Goal: Information Seeking & Learning: Learn about a topic

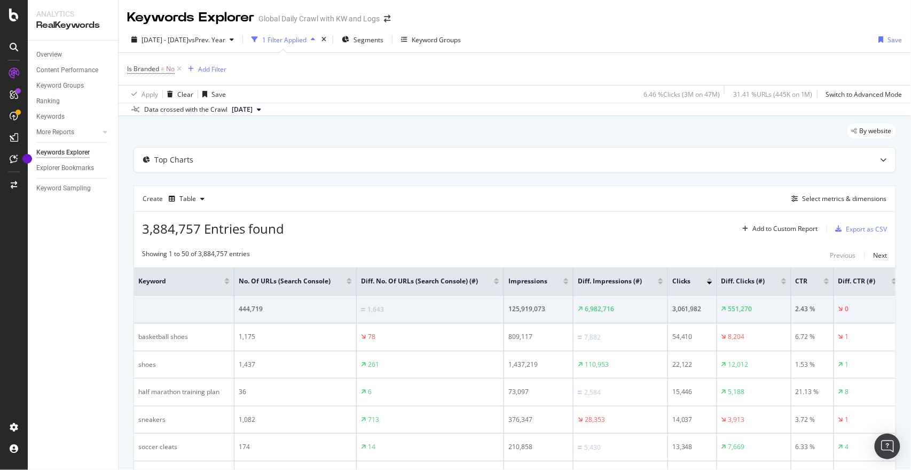
scroll to position [403, 0]
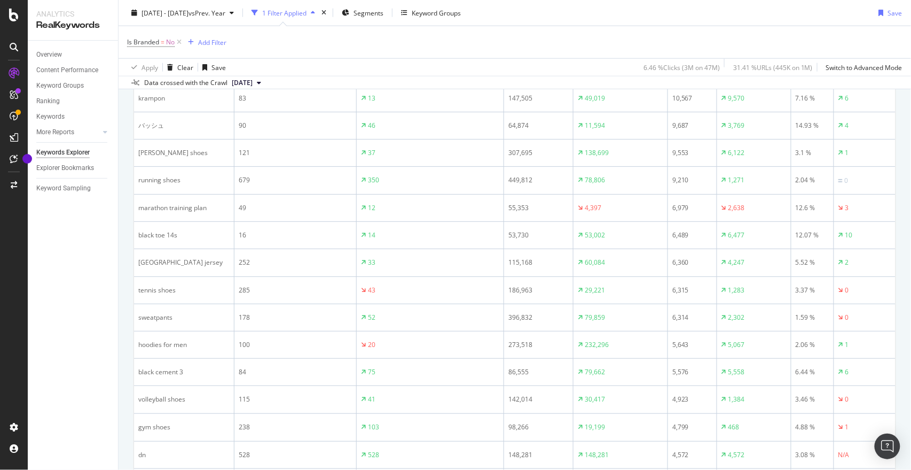
click at [77, 245] on div "Overview Content Performance Keyword Groups Ranking Keywords More Reports Count…" at bounding box center [73, 255] width 90 height 429
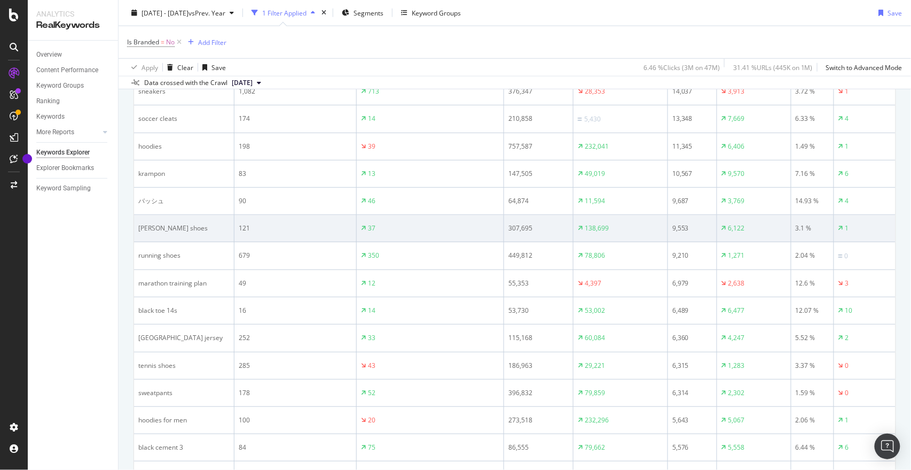
scroll to position [327, 0]
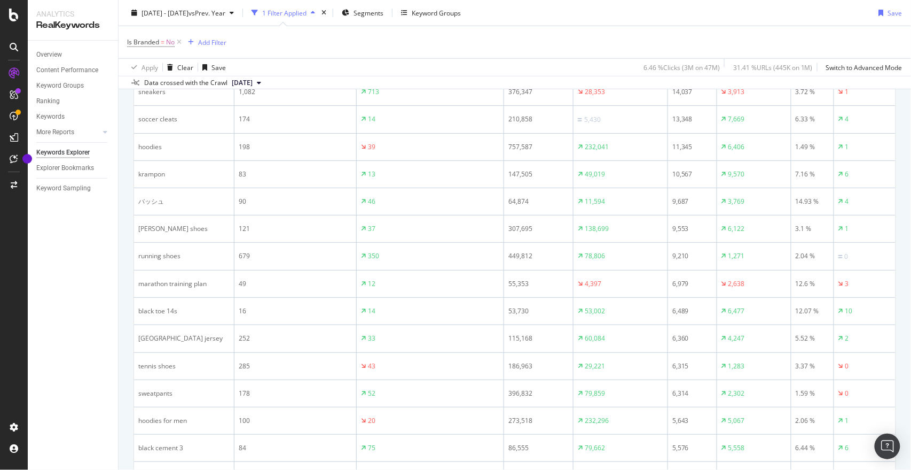
click at [82, 285] on div "Overview Content Performance Keyword Groups Ranking Keywords More Reports Count…" at bounding box center [73, 255] width 90 height 429
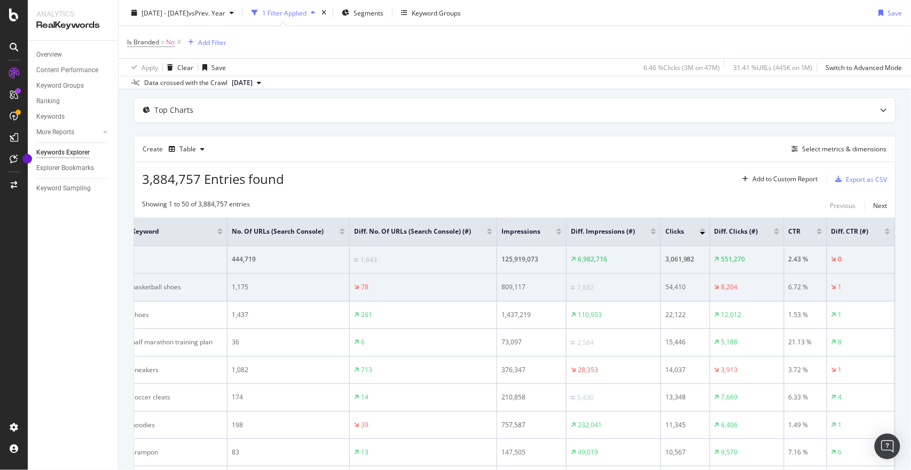
scroll to position [0, 0]
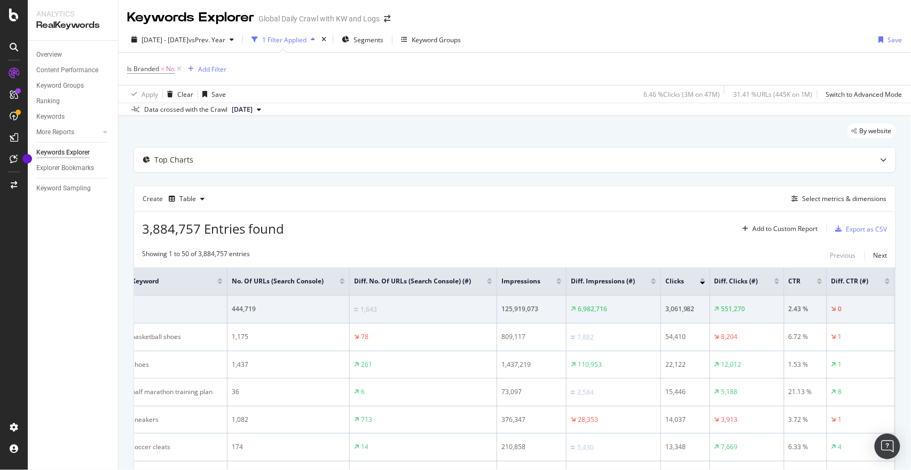
click at [593, 93] on div "Apply Clear Save 6.46 % Clicks ( 3M on 47M ) 31.41 % URLs ( 445K on 1M ) Switch…" at bounding box center [515, 94] width 793 height 18
